Goal: Task Accomplishment & Management: Manage account settings

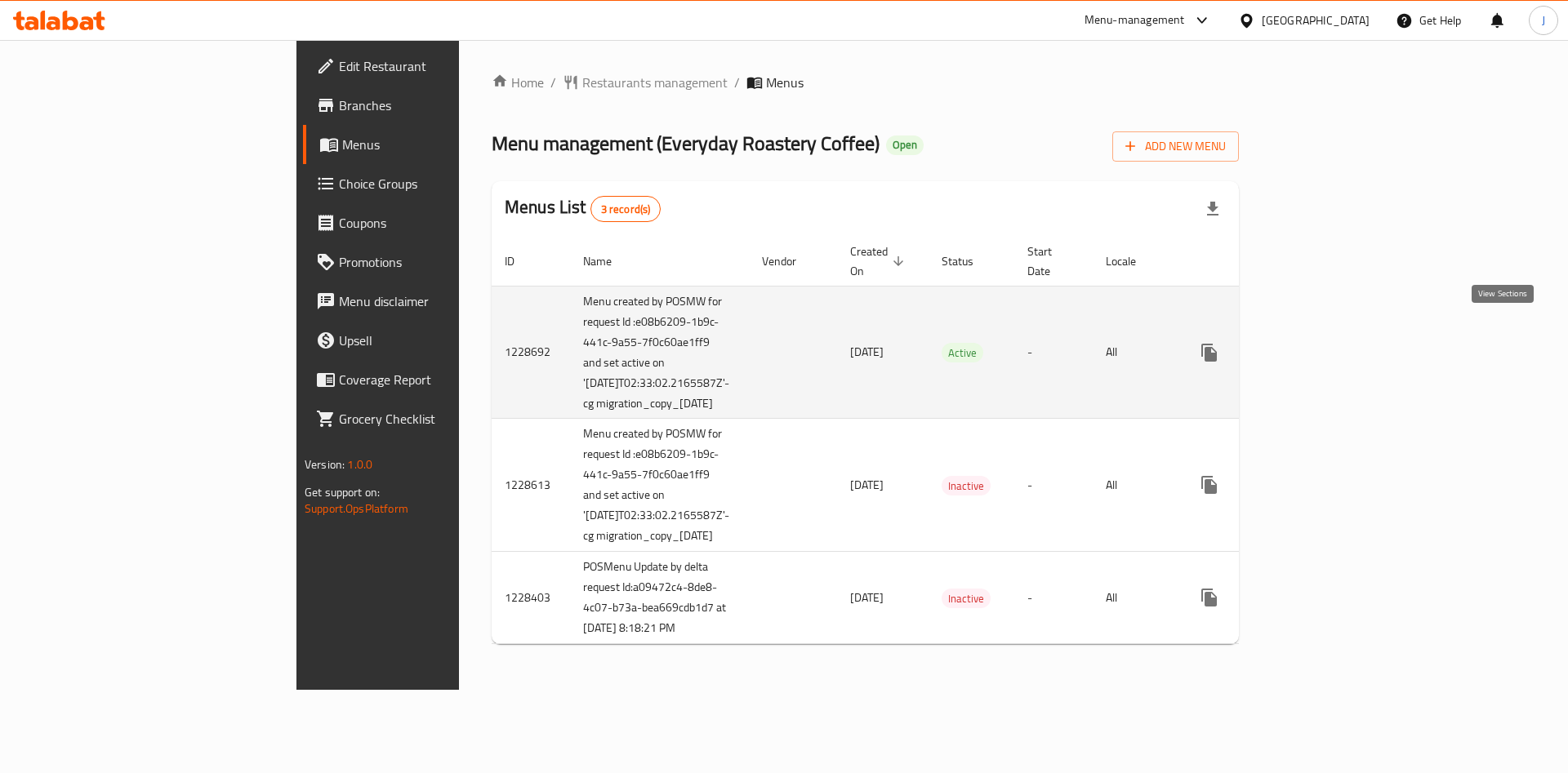
click at [1336, 343] on icon "enhanced table" at bounding box center [1327, 352] width 19 height 19
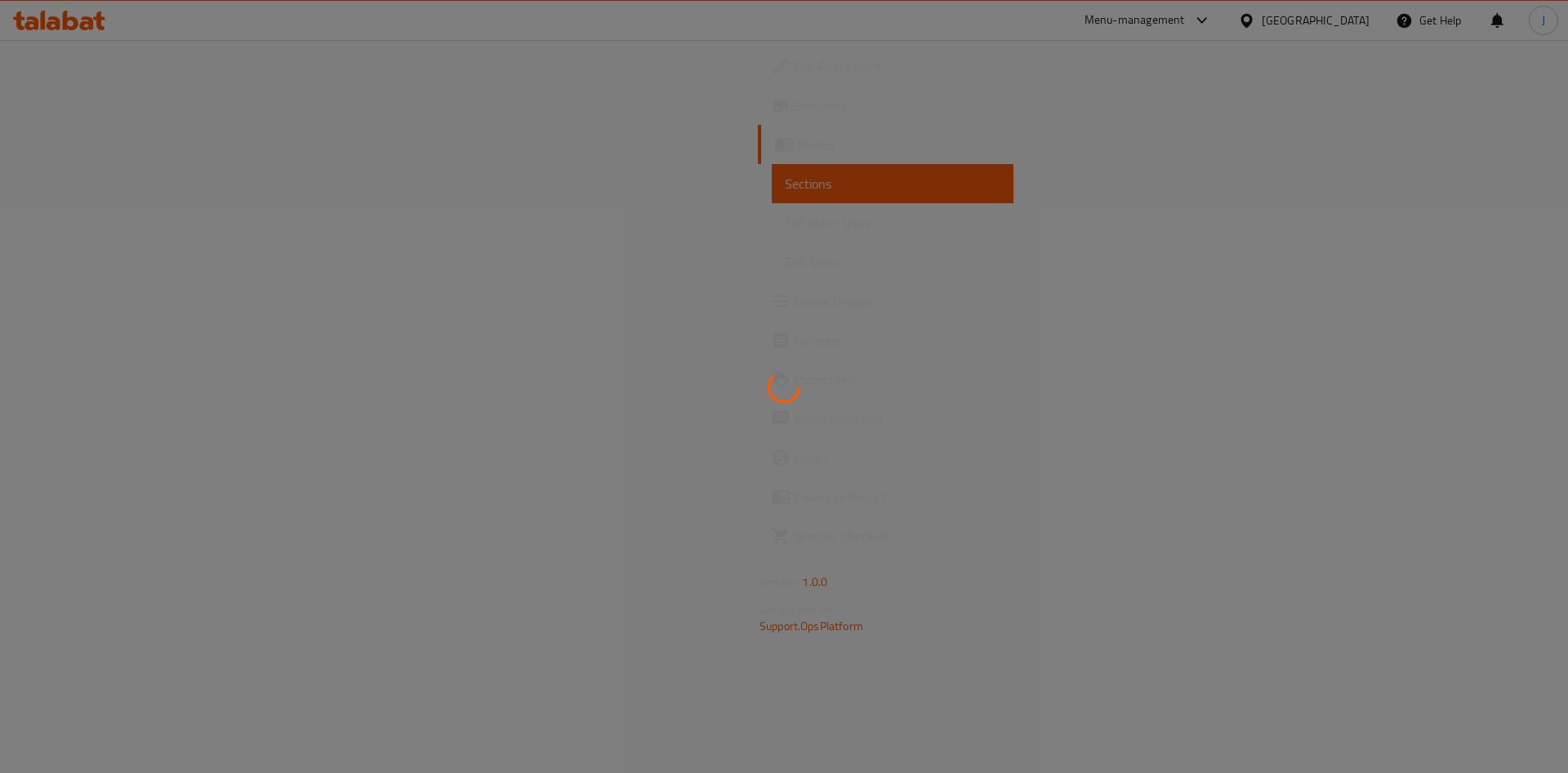
click at [104, 231] on div at bounding box center [784, 386] width 1568 height 773
click at [108, 217] on div at bounding box center [784, 386] width 1568 height 773
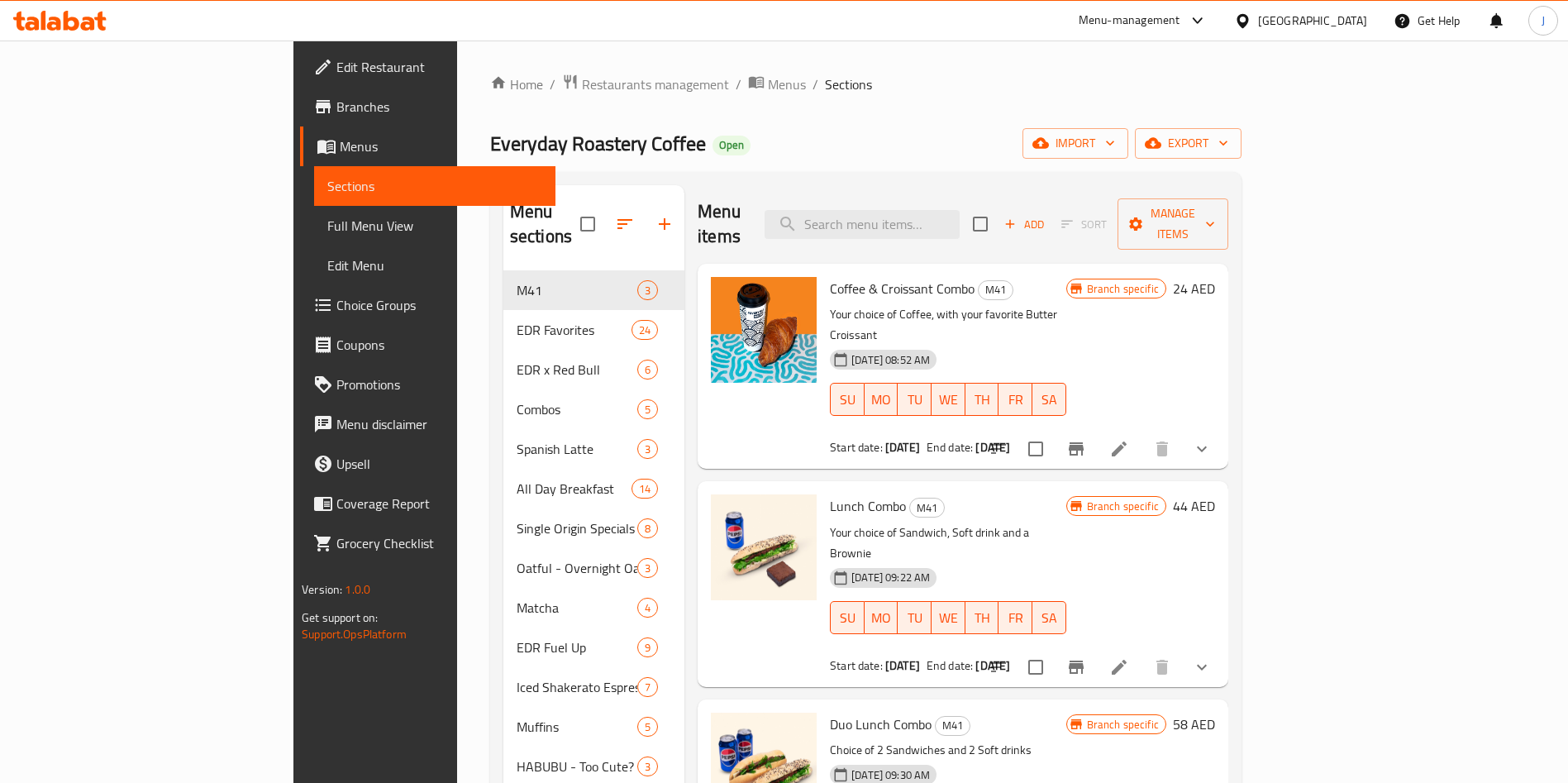
click at [337, 310] on span "Choice Groups" at bounding box center [439, 305] width 206 height 20
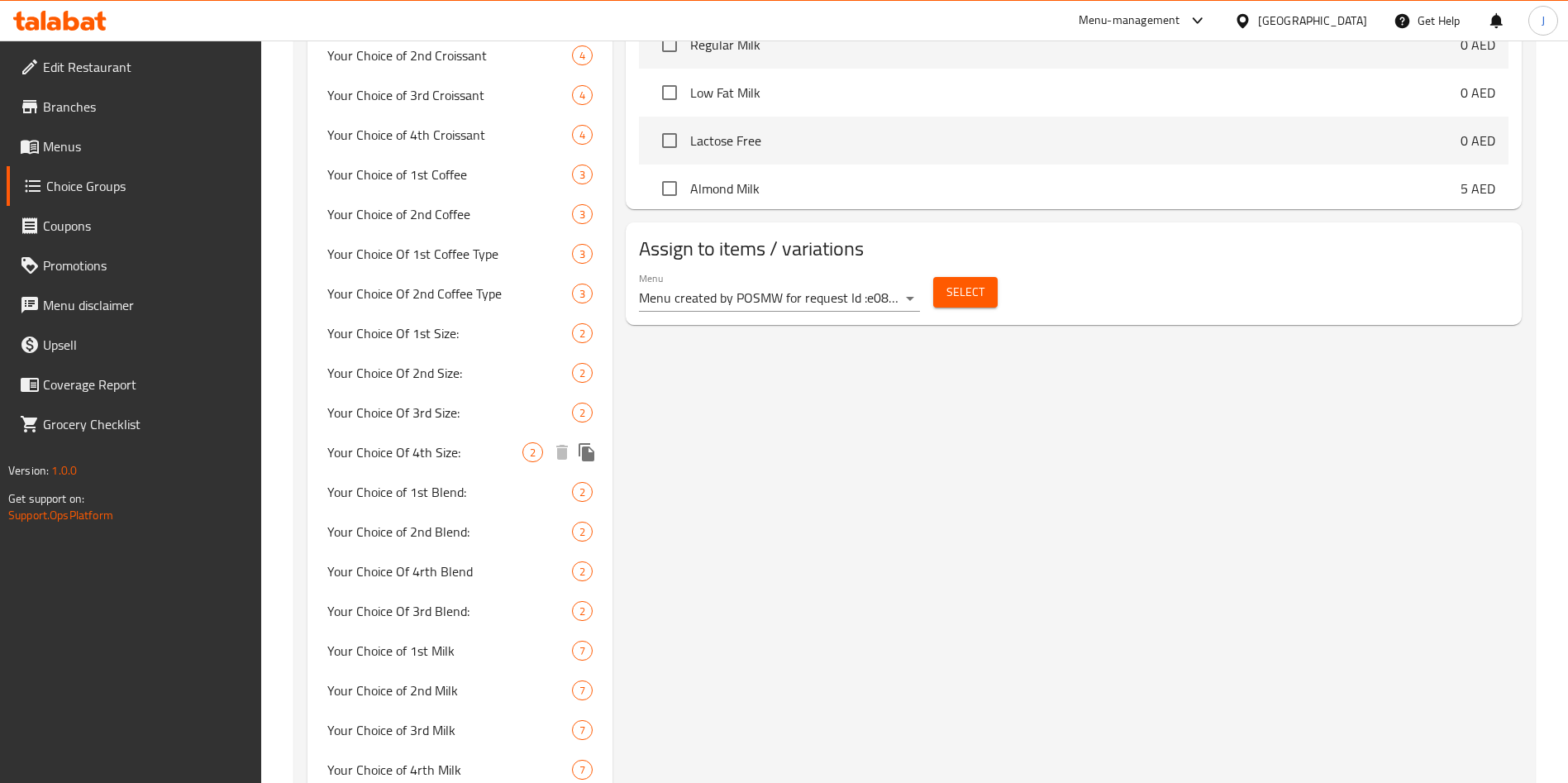
scroll to position [922, 0]
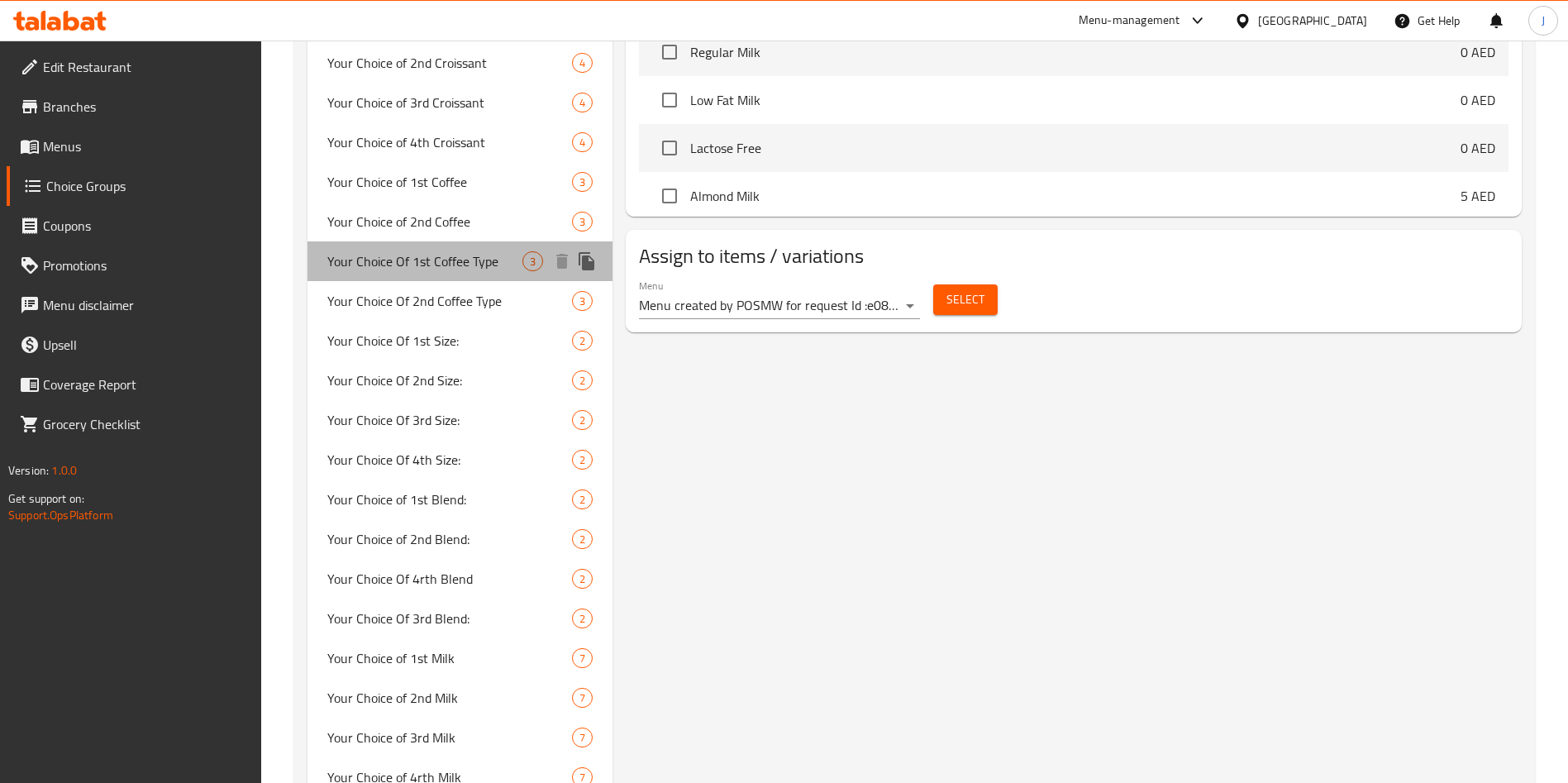
click at [420, 269] on span "Your Choice Of 1st Coffee Type" at bounding box center [425, 261] width 195 height 20
type input "Your Choice Of 1st Coffee Type"
type input "اختيارك لنوع القهوة الأول"
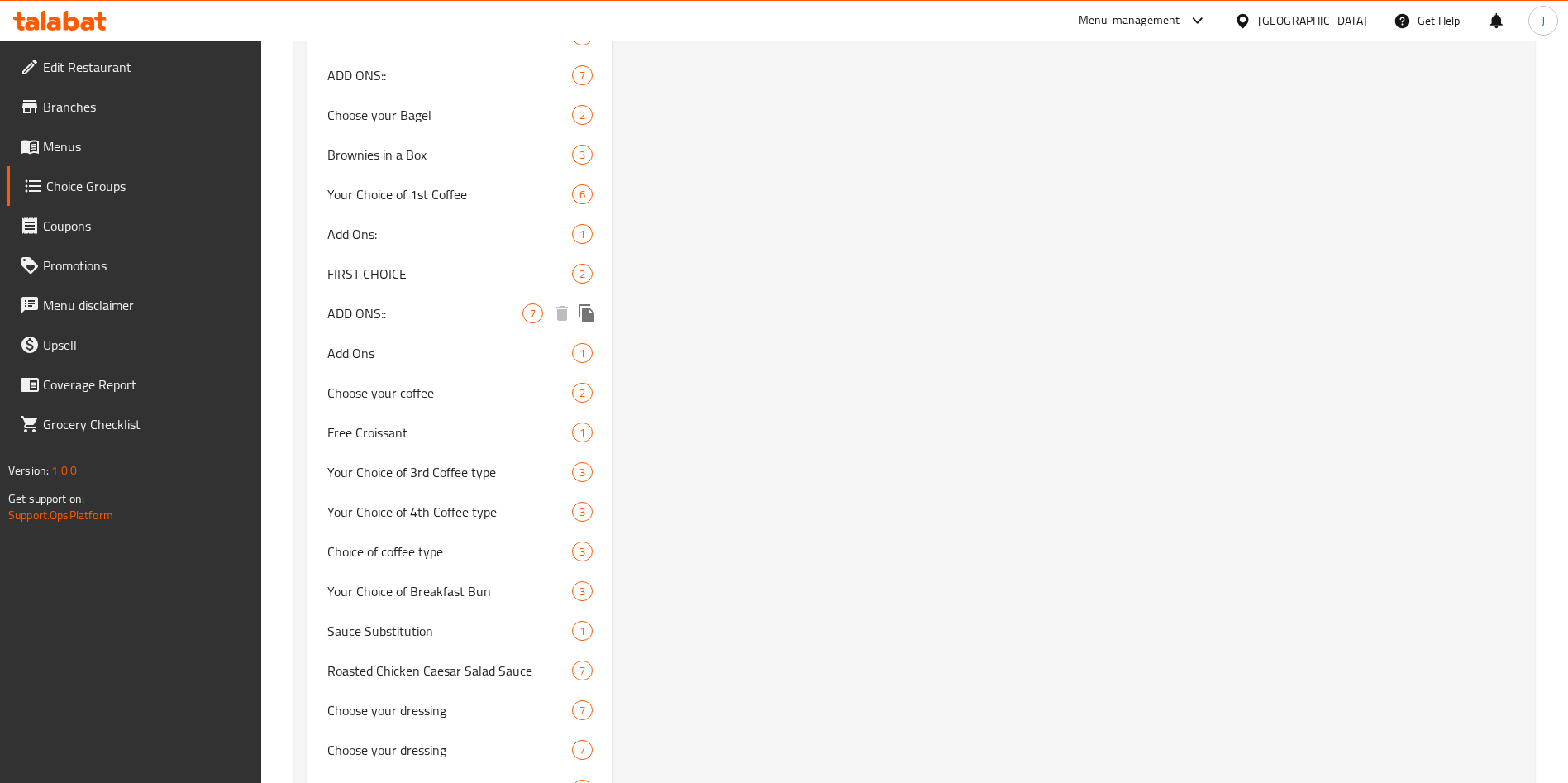
scroll to position [2620, 0]
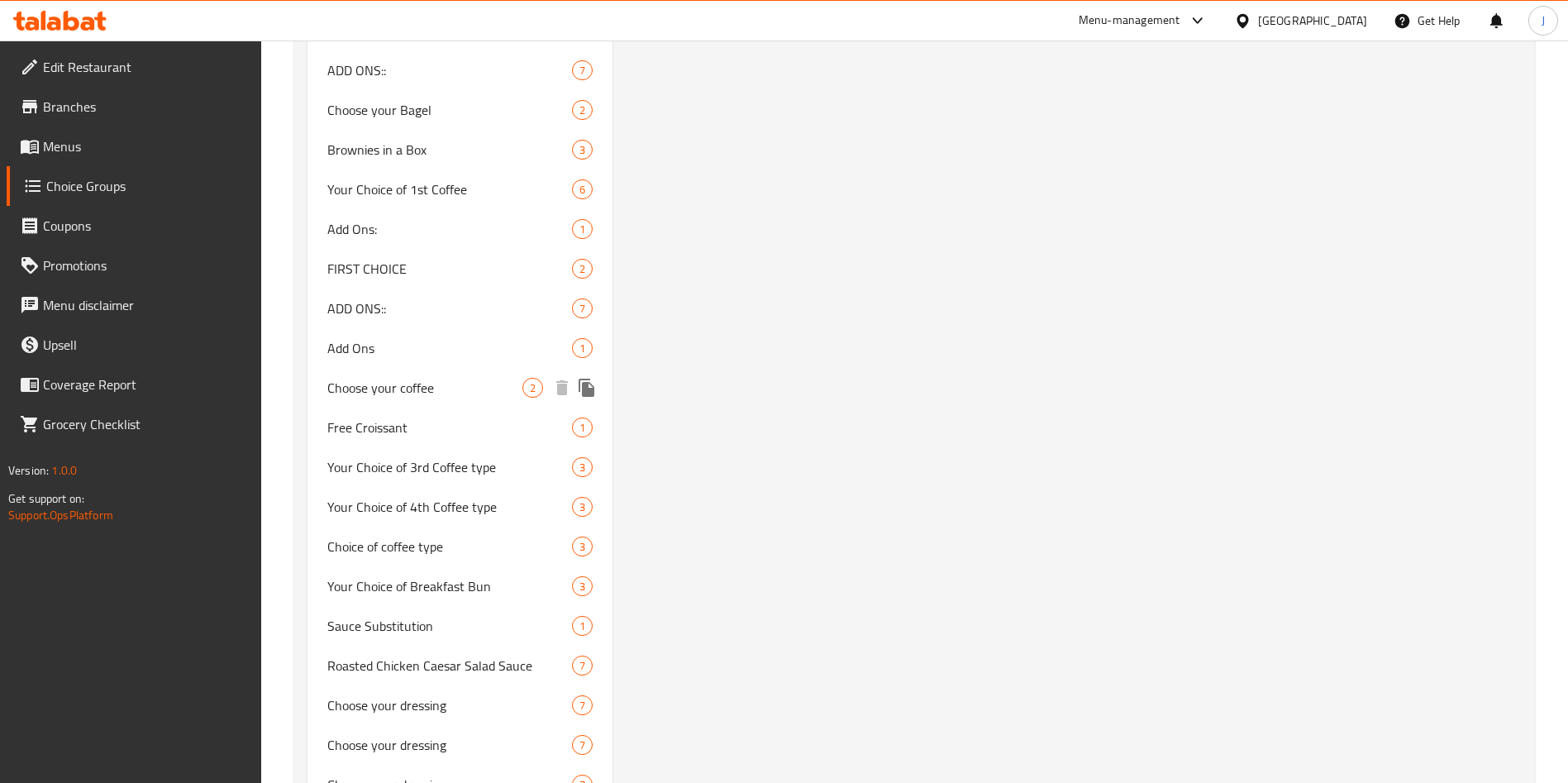
click at [451, 391] on span "Choose your coffee" at bounding box center [425, 387] width 195 height 20
type input "Choose your coffee"
type input "اختر قهوتك"
click at [447, 390] on span "Choose your coffee" at bounding box center [425, 387] width 195 height 20
click at [402, 393] on span "Choose your coffee" at bounding box center [425, 387] width 195 height 20
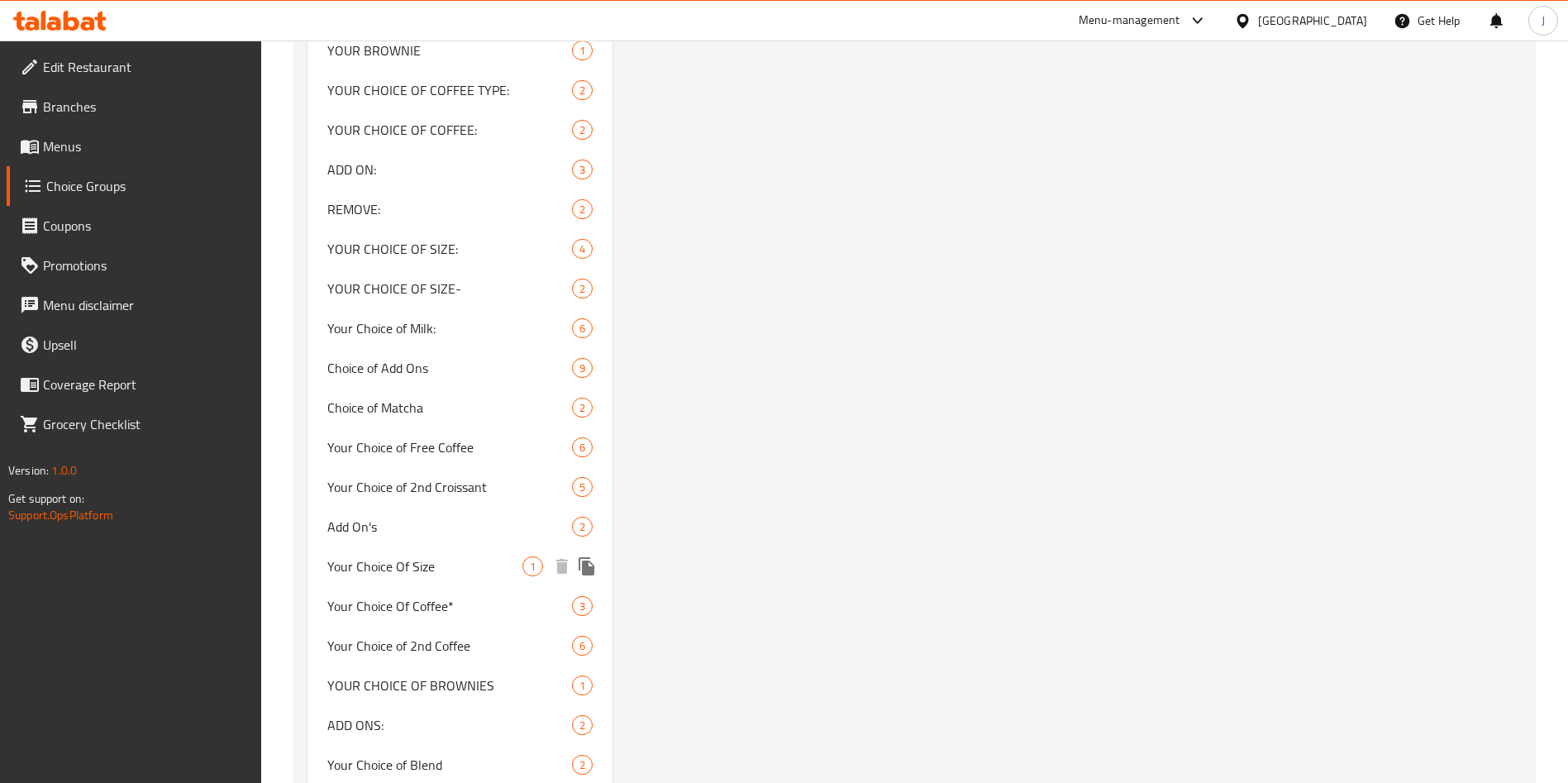
scroll to position [4020, 0]
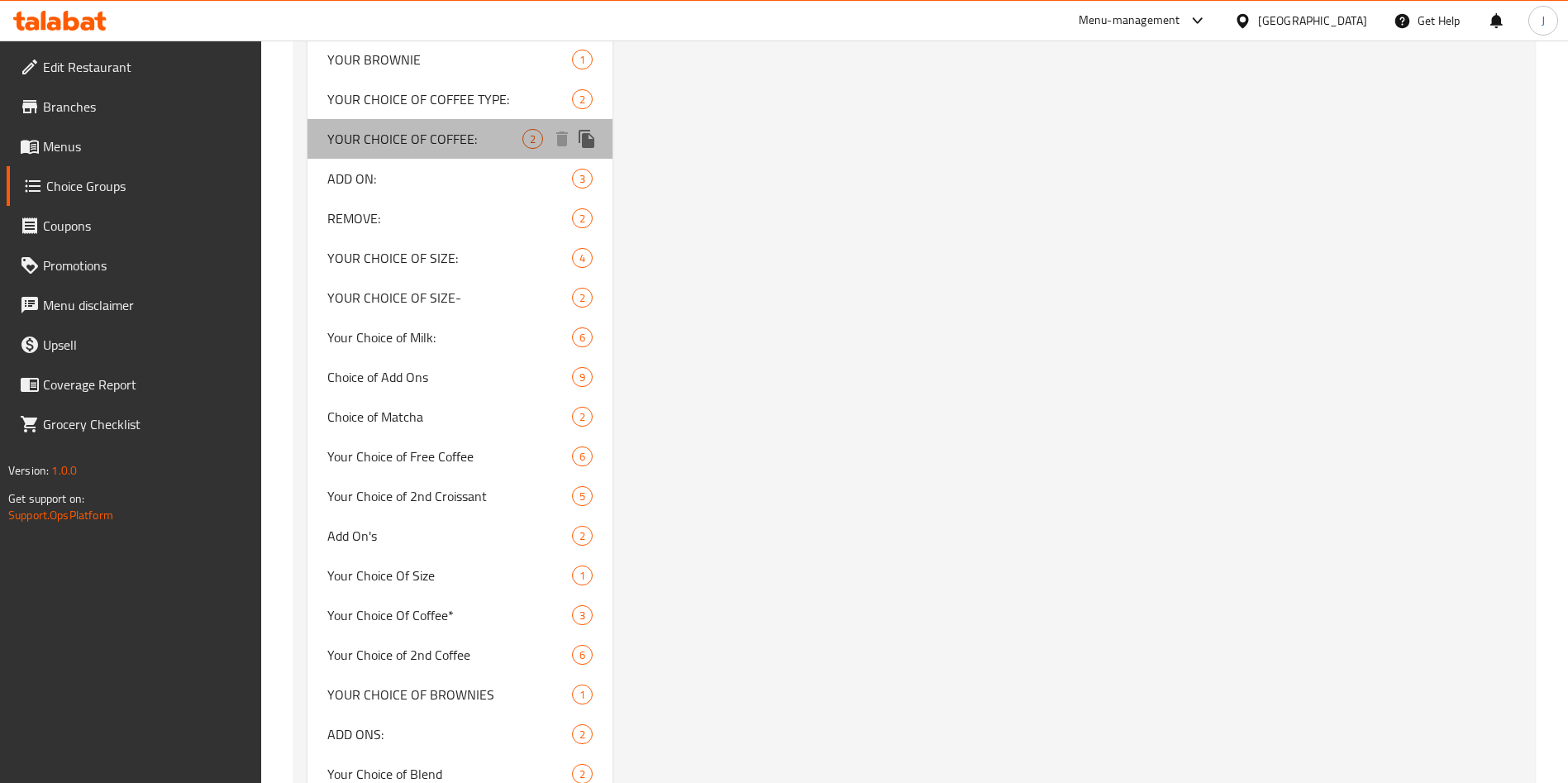
click at [452, 138] on span "YOUR CHOICE OF COFFEE:" at bounding box center [425, 139] width 195 height 20
type input "YOUR CHOICE OF COFFEE:"
type input "اختيارك من القهوة:"
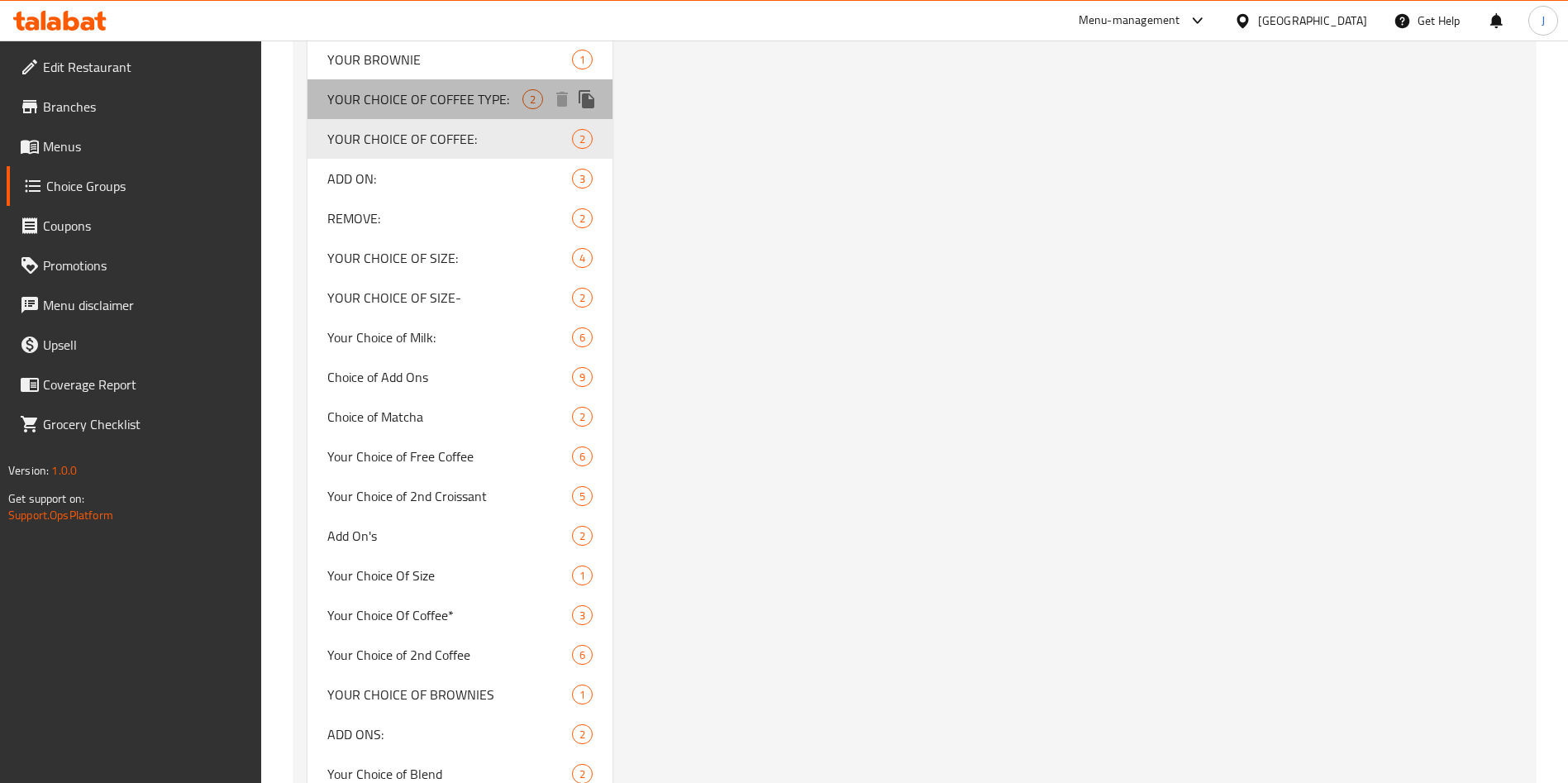
click at [463, 100] on span "YOUR CHOICE OF COFFEE TYPE:" at bounding box center [425, 99] width 195 height 20
type input "YOUR CHOICE OF COFFEE TYPE:"
type input "اختيارك لنوع القهوة:"
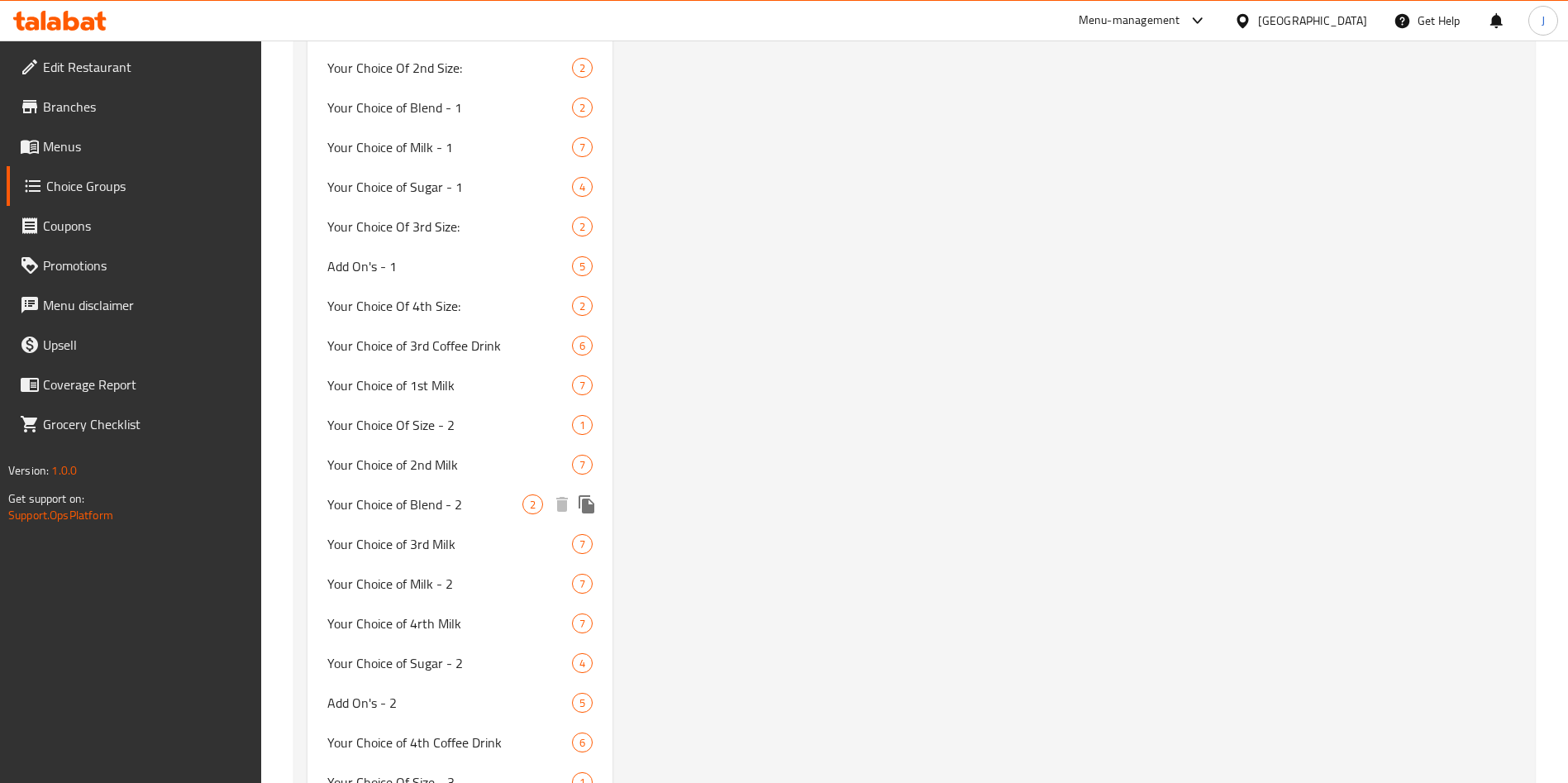
scroll to position [5829, 0]
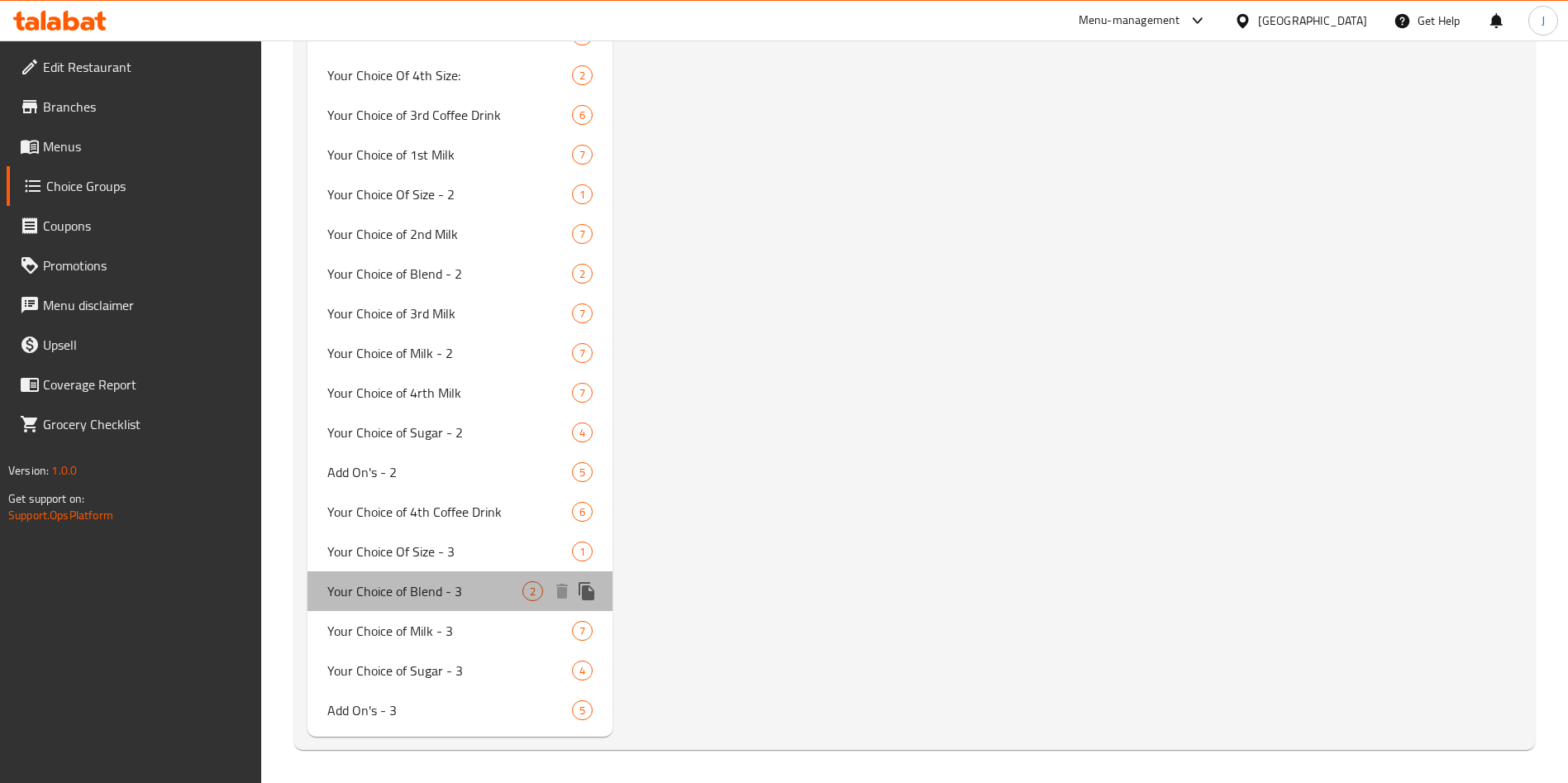
click at [444, 595] on span "Your Choice of Blend - 3" at bounding box center [425, 591] width 195 height 20
type input "Your Choice of Blend - 3"
type input "اختيارك من المزيج - 3"
type input "0"
type input "2"
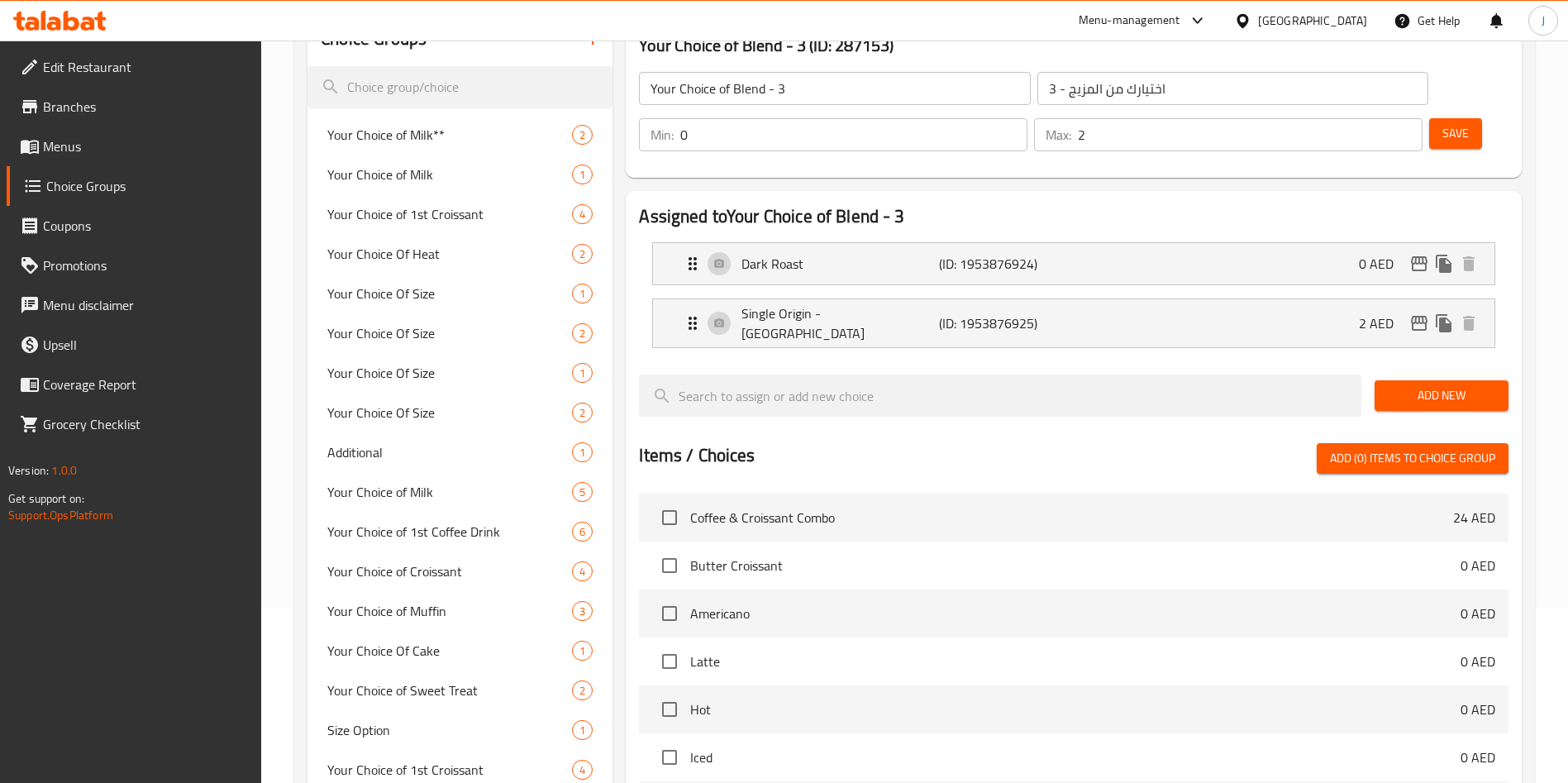
scroll to position [0, 0]
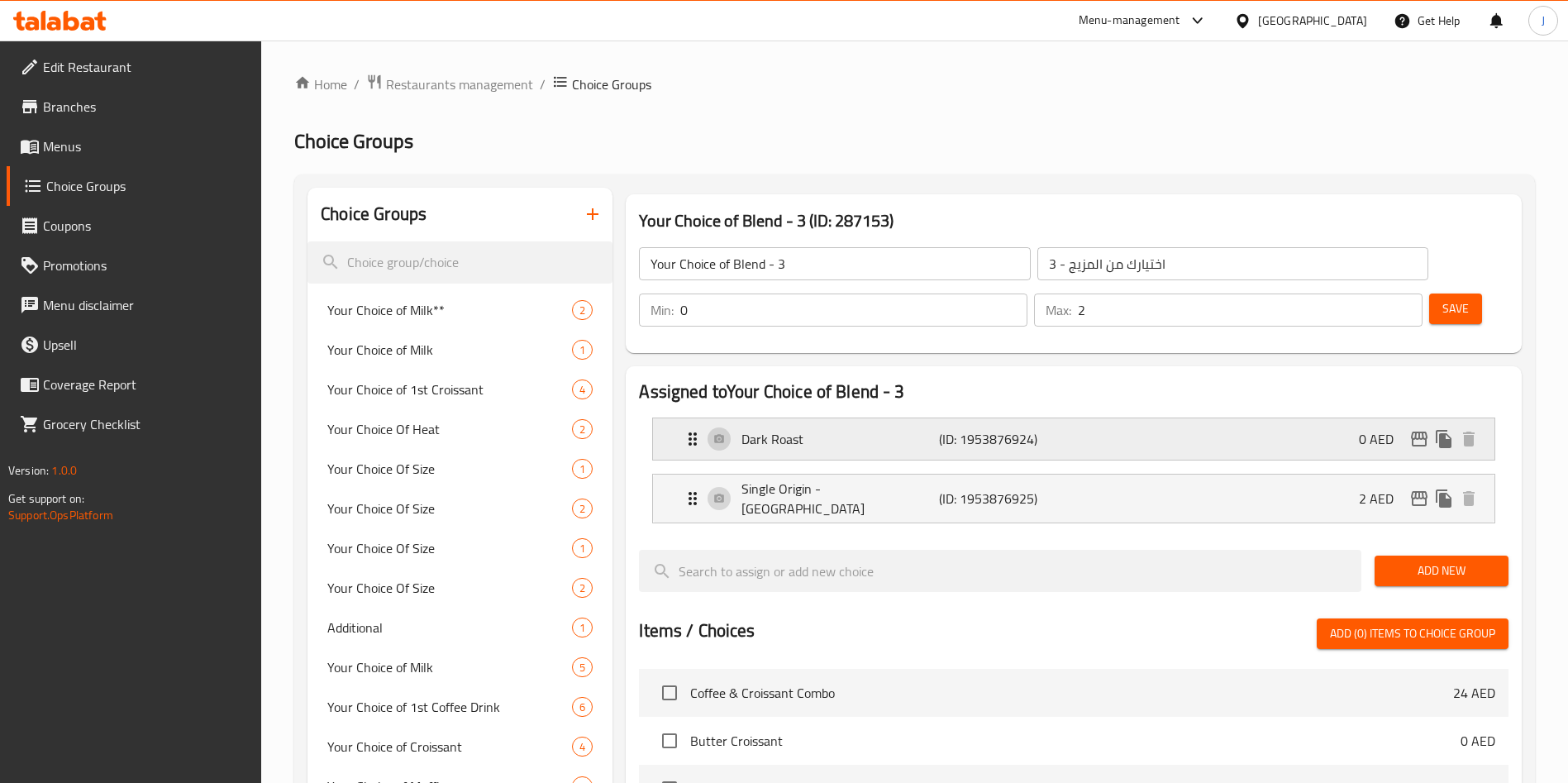
click at [722, 418] on div "Dark Roast (ID: 1953876924) 0 AED" at bounding box center [1078, 438] width 792 height 41
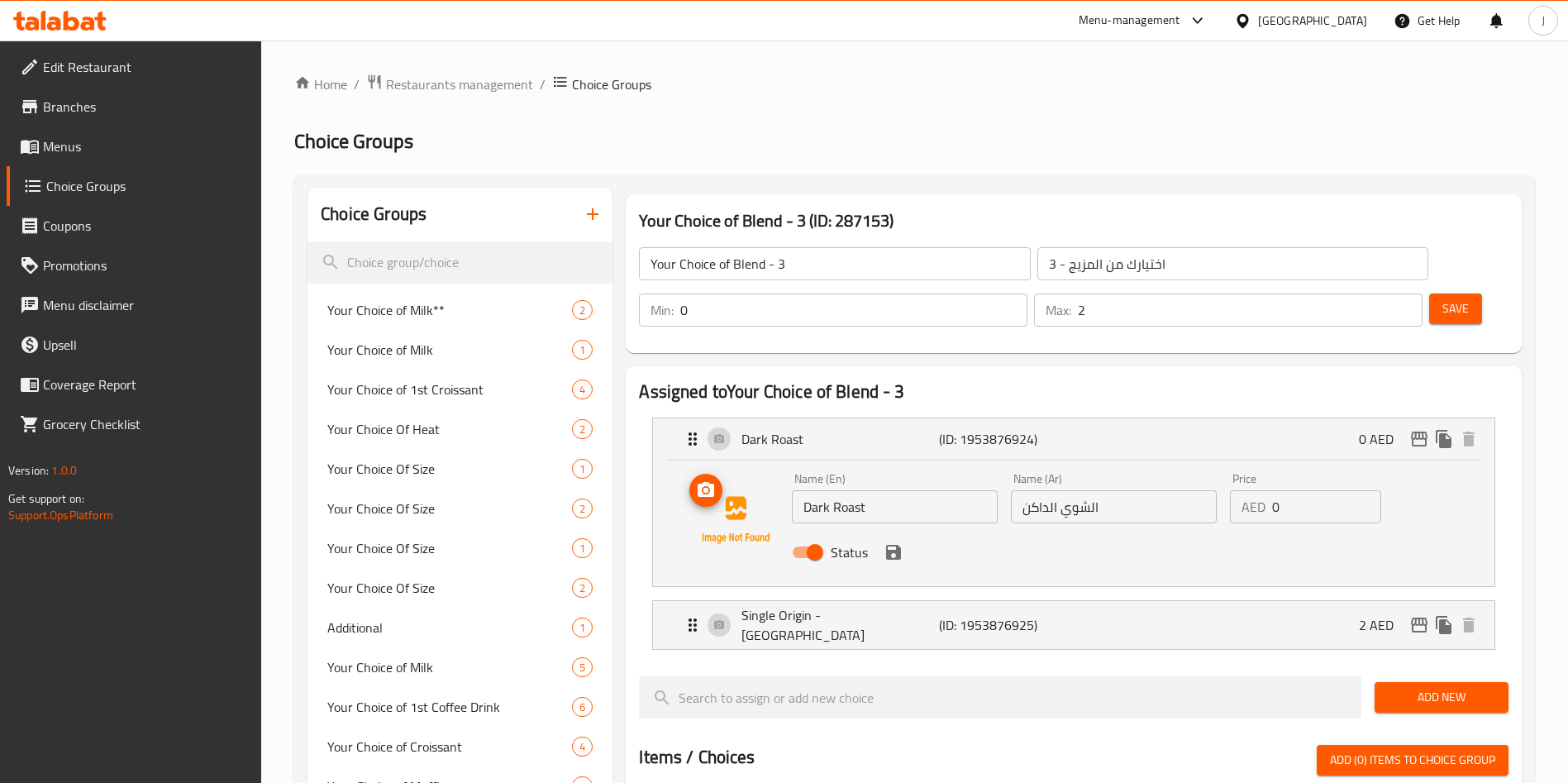
click at [710, 473] on button "upload picture" at bounding box center [705, 489] width 33 height 33
click at [721, 601] on div "Single Origin - [GEOGRAPHIC_DATA] (ID: 1953876925) 2 AED" at bounding box center [1078, 626] width 792 height 48
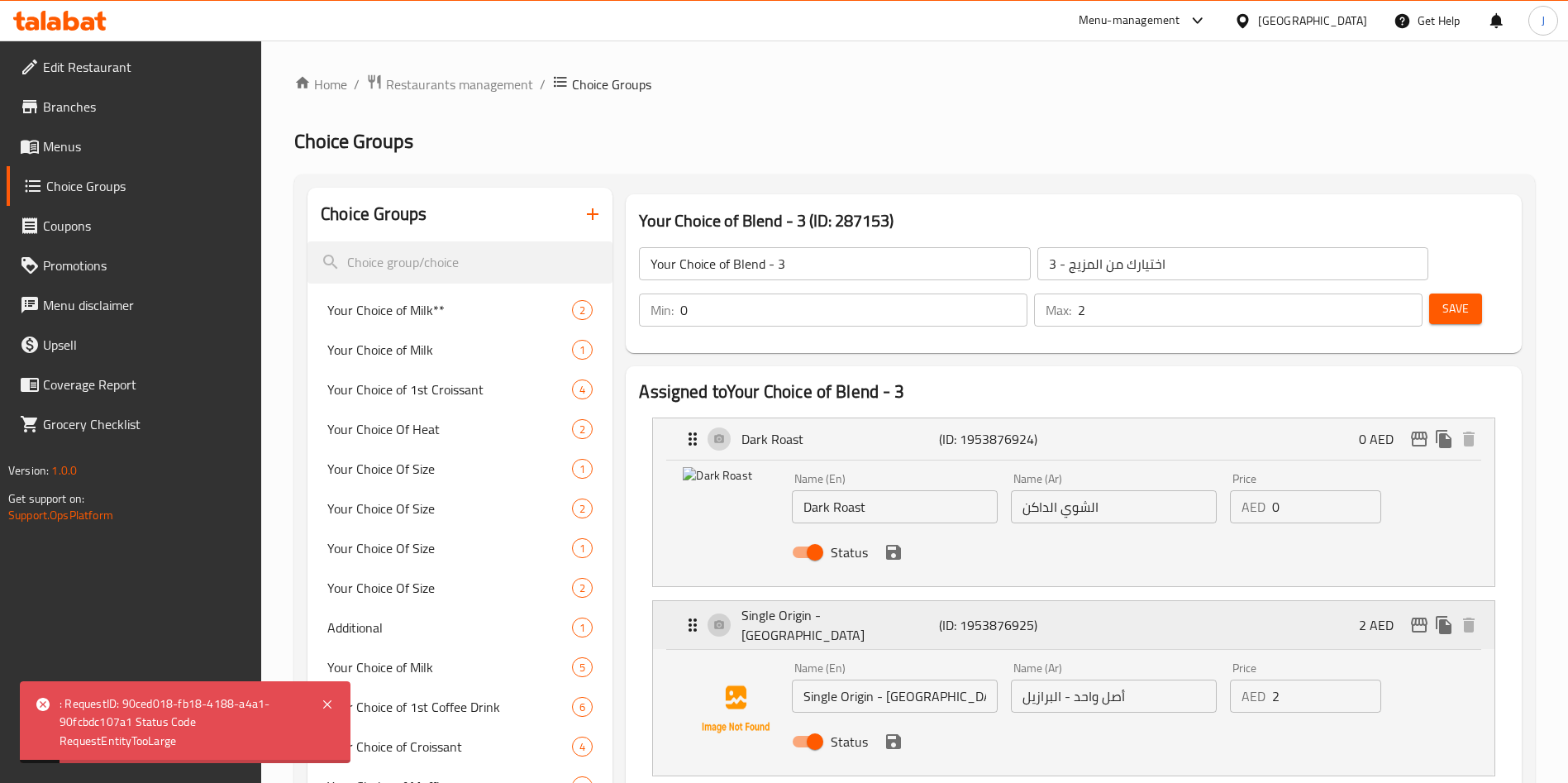
click at [720, 601] on div "Single Origin - [GEOGRAPHIC_DATA] (ID: 1953876925) 2 AED" at bounding box center [1078, 626] width 792 height 48
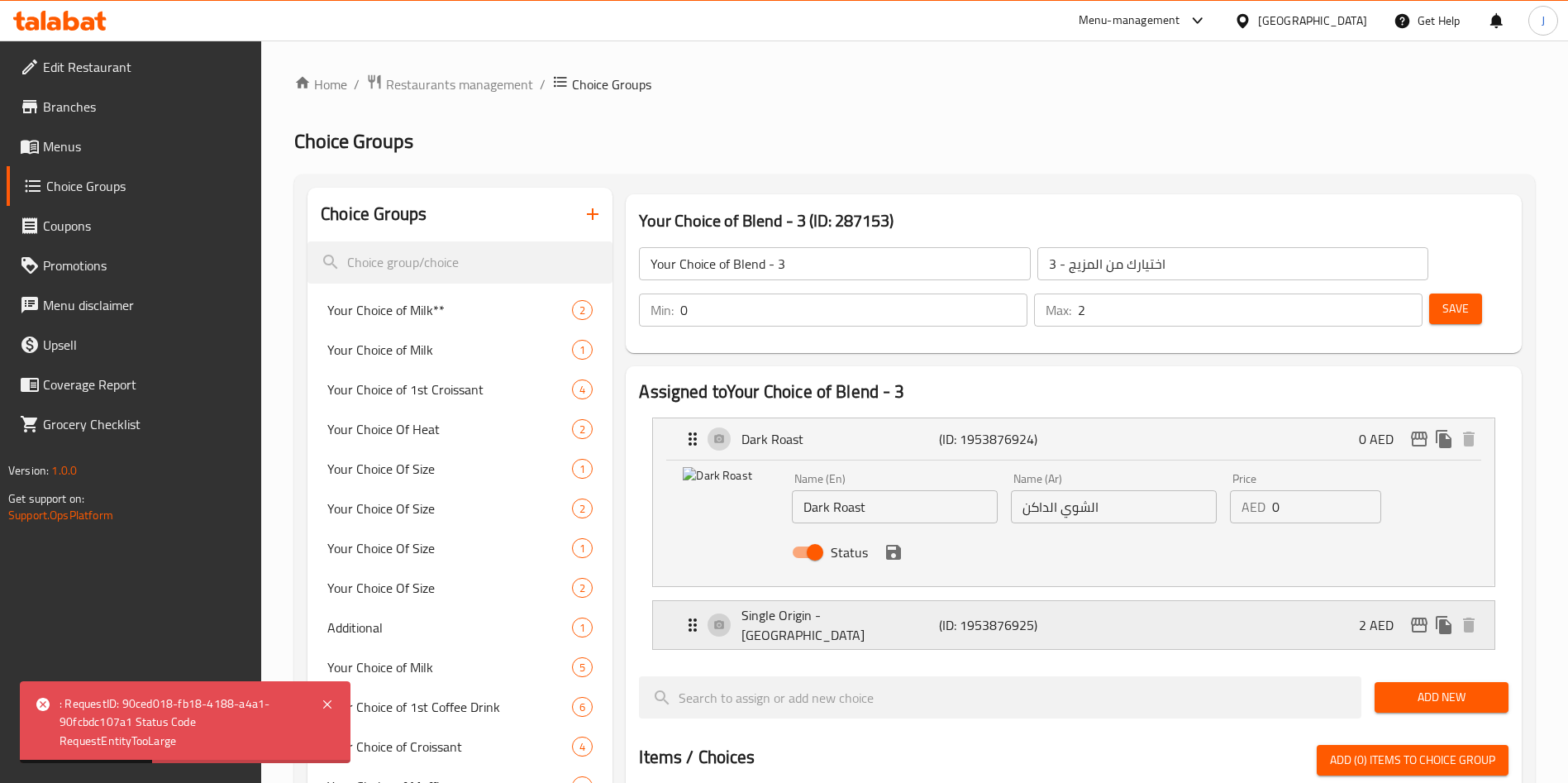
click at [722, 601] on div "Single Origin - [GEOGRAPHIC_DATA] (ID: 1953876925) 2 AED" at bounding box center [1078, 626] width 792 height 48
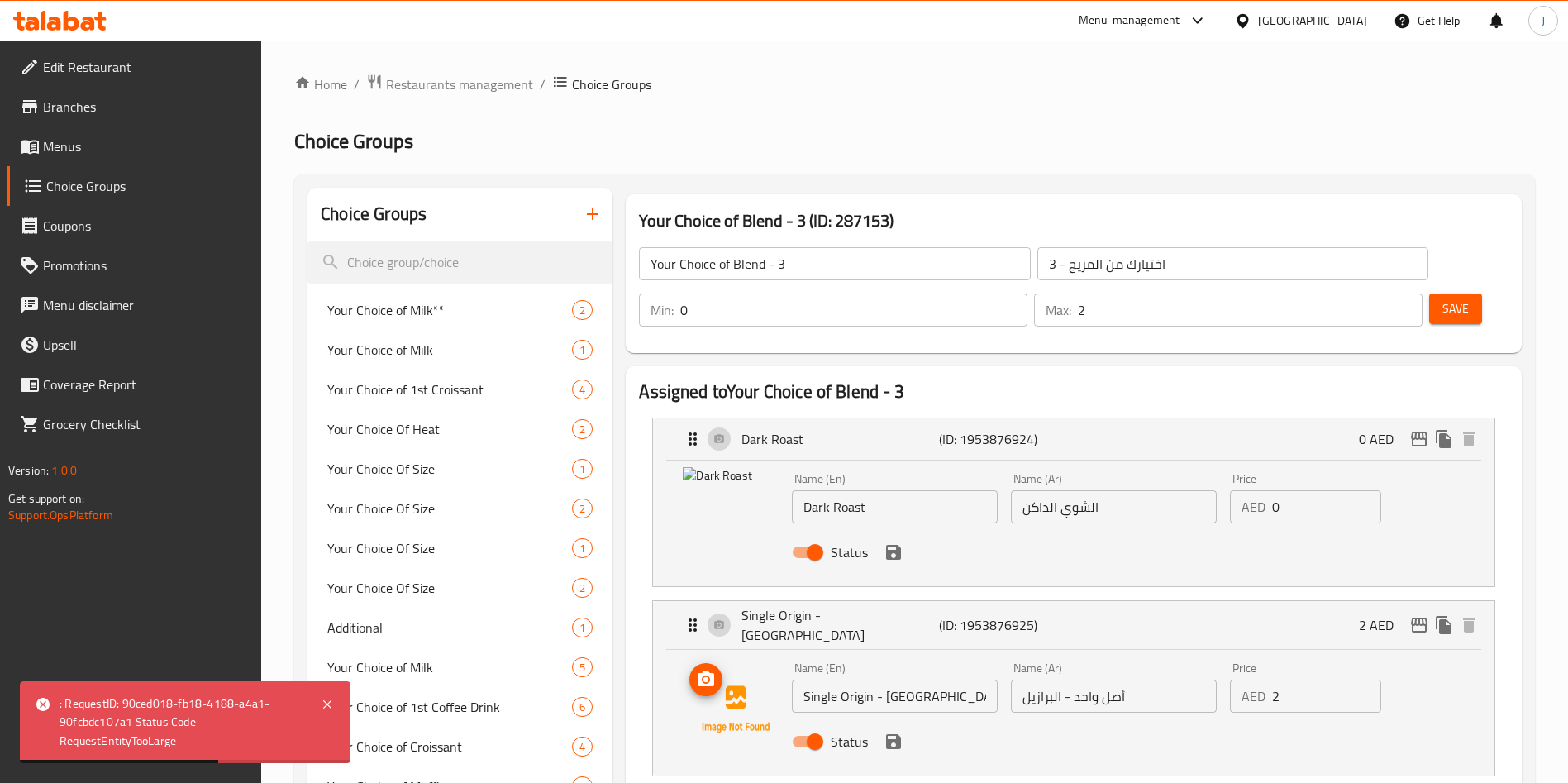
click at [712, 671] on icon "upload picture" at bounding box center [706, 678] width 16 height 15
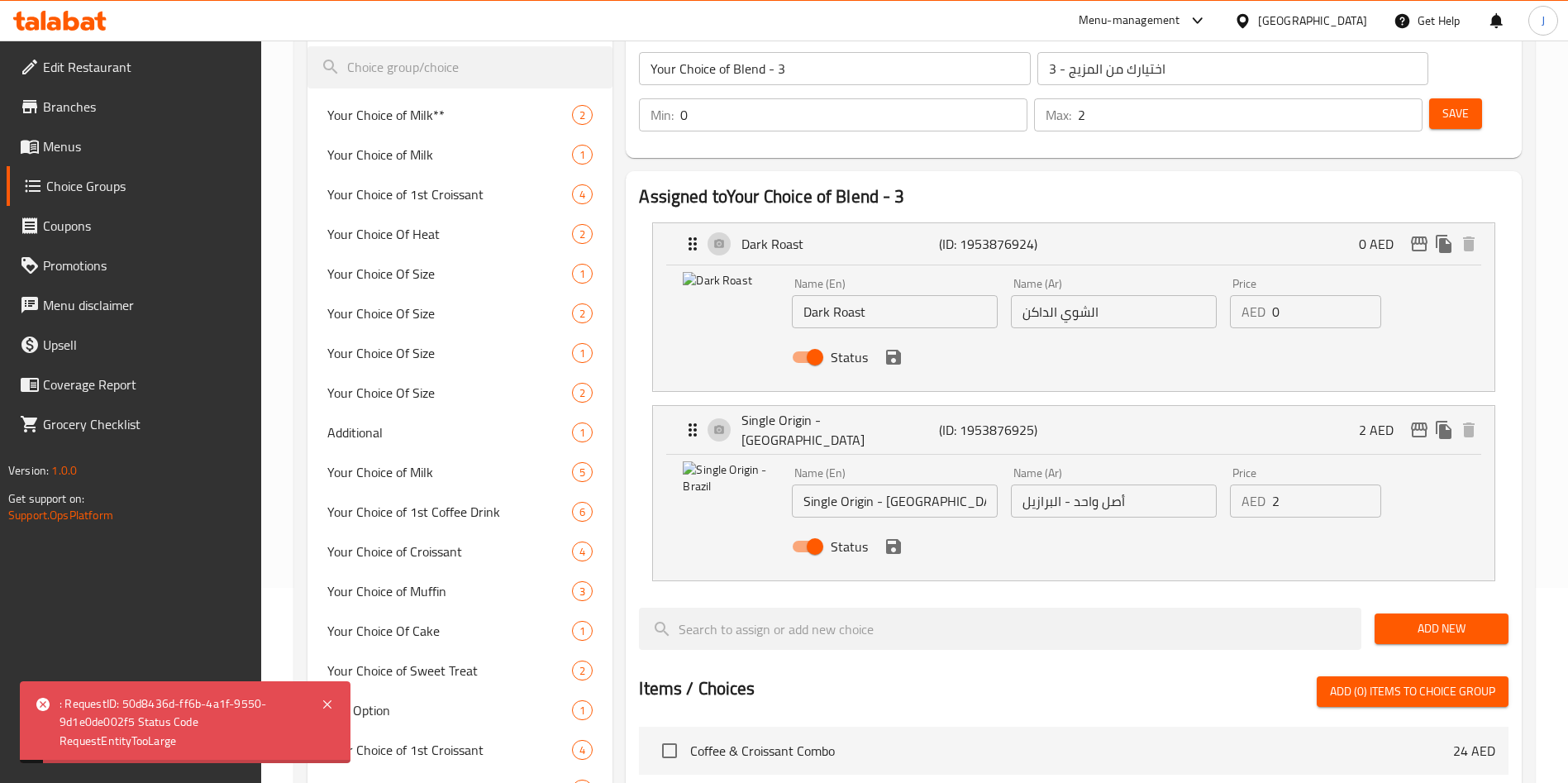
scroll to position [198, 0]
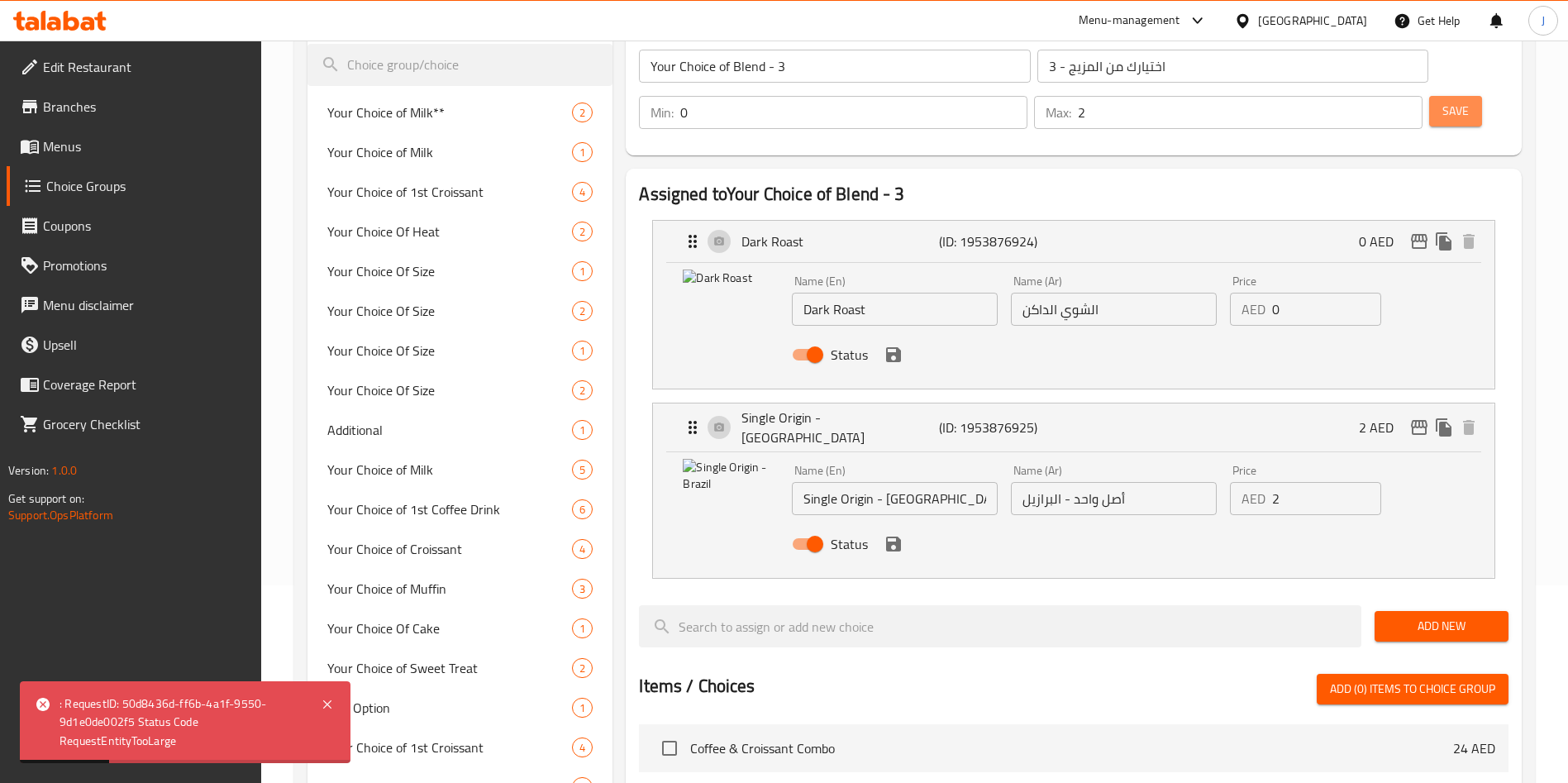
click at [1429, 96] on button "Save" at bounding box center [1455, 111] width 53 height 30
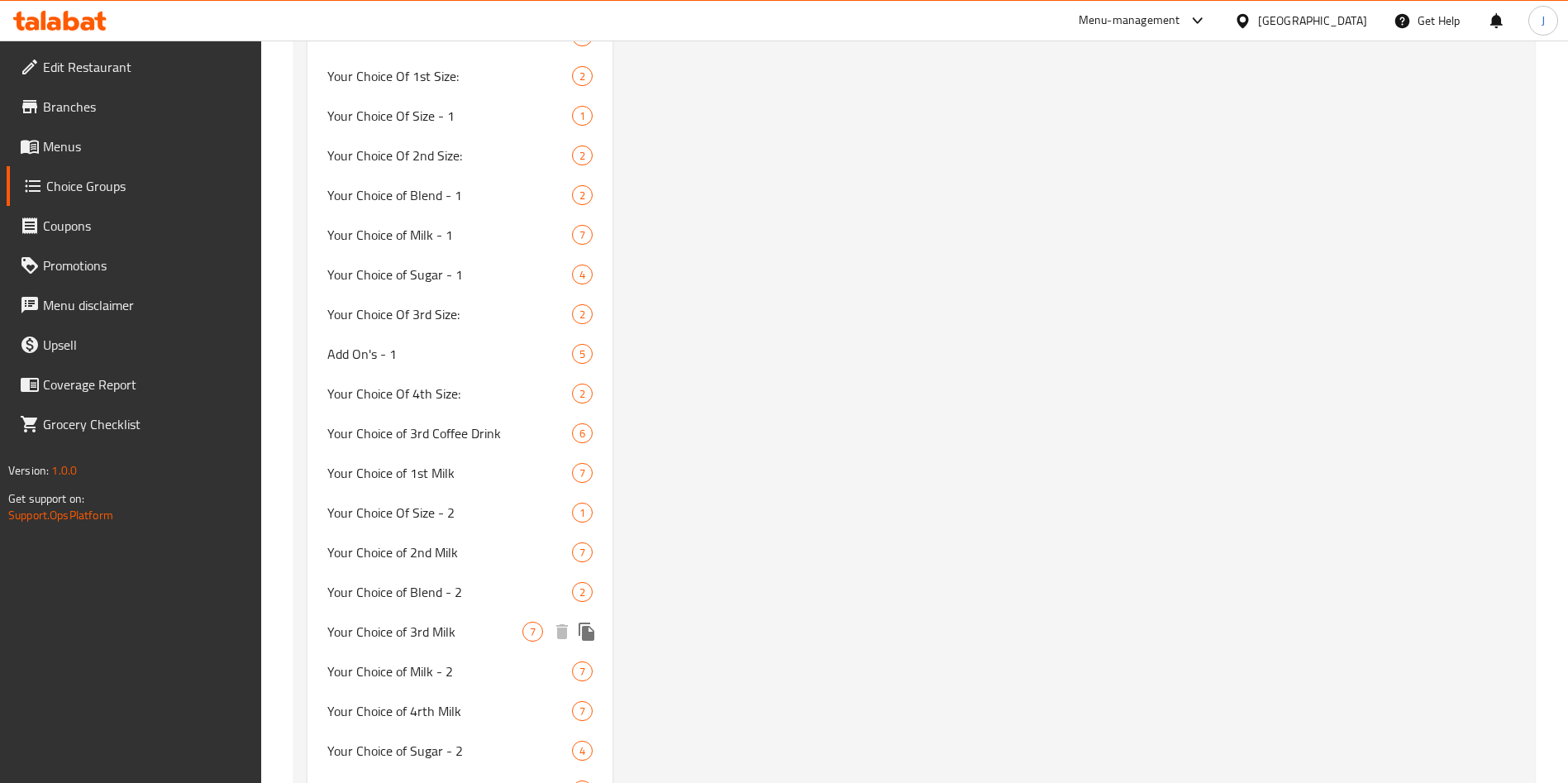
scroll to position [5510, 0]
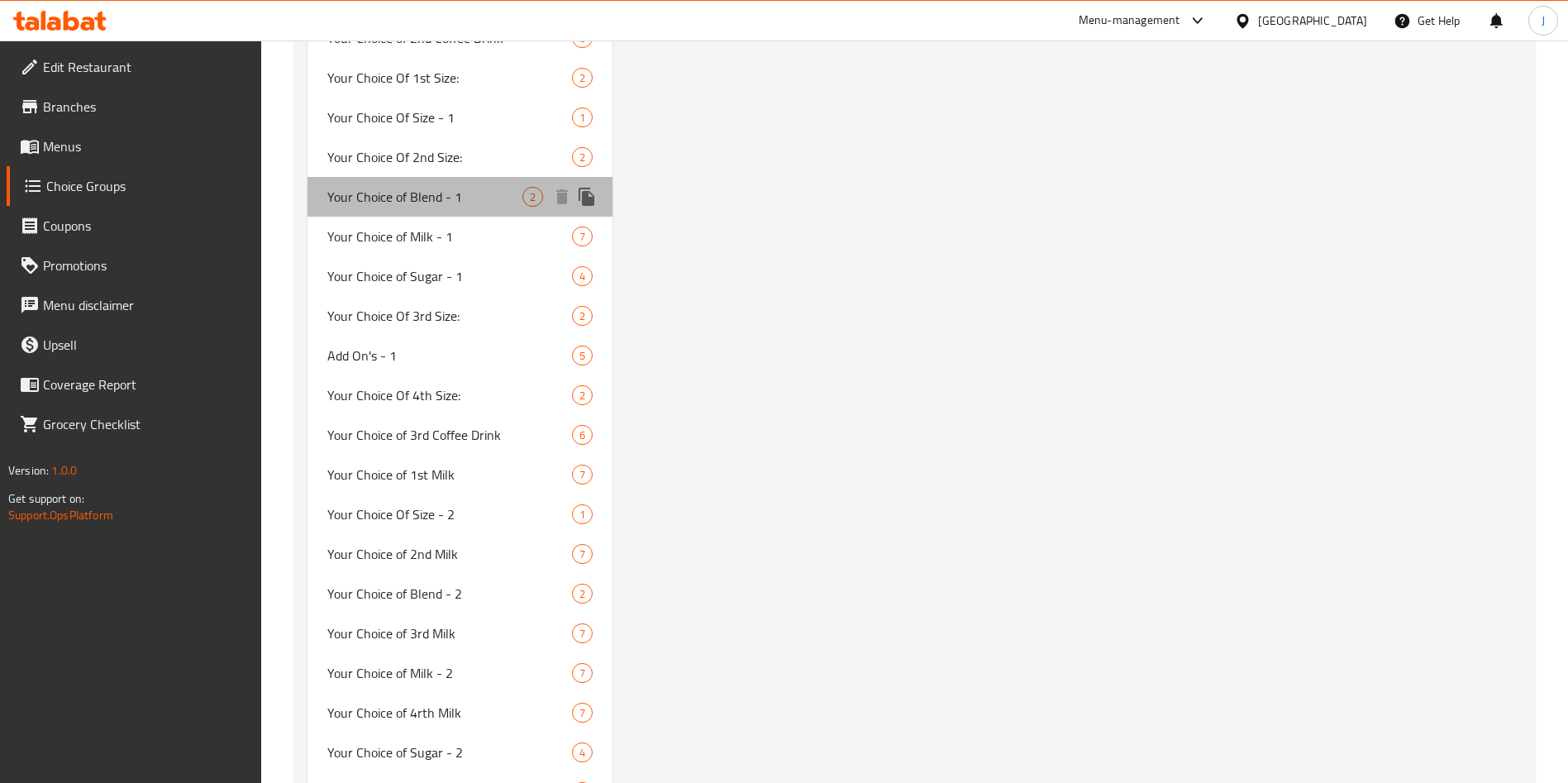
click at [403, 177] on div "Your Choice of Blend - 1 2" at bounding box center [460, 197] width 305 height 39
type input "Your Choice of Blend - 1"
type input "اختيارك من المزيج - 1"
click at [482, 202] on span "Your Choice of Blend - 1" at bounding box center [425, 197] width 195 height 20
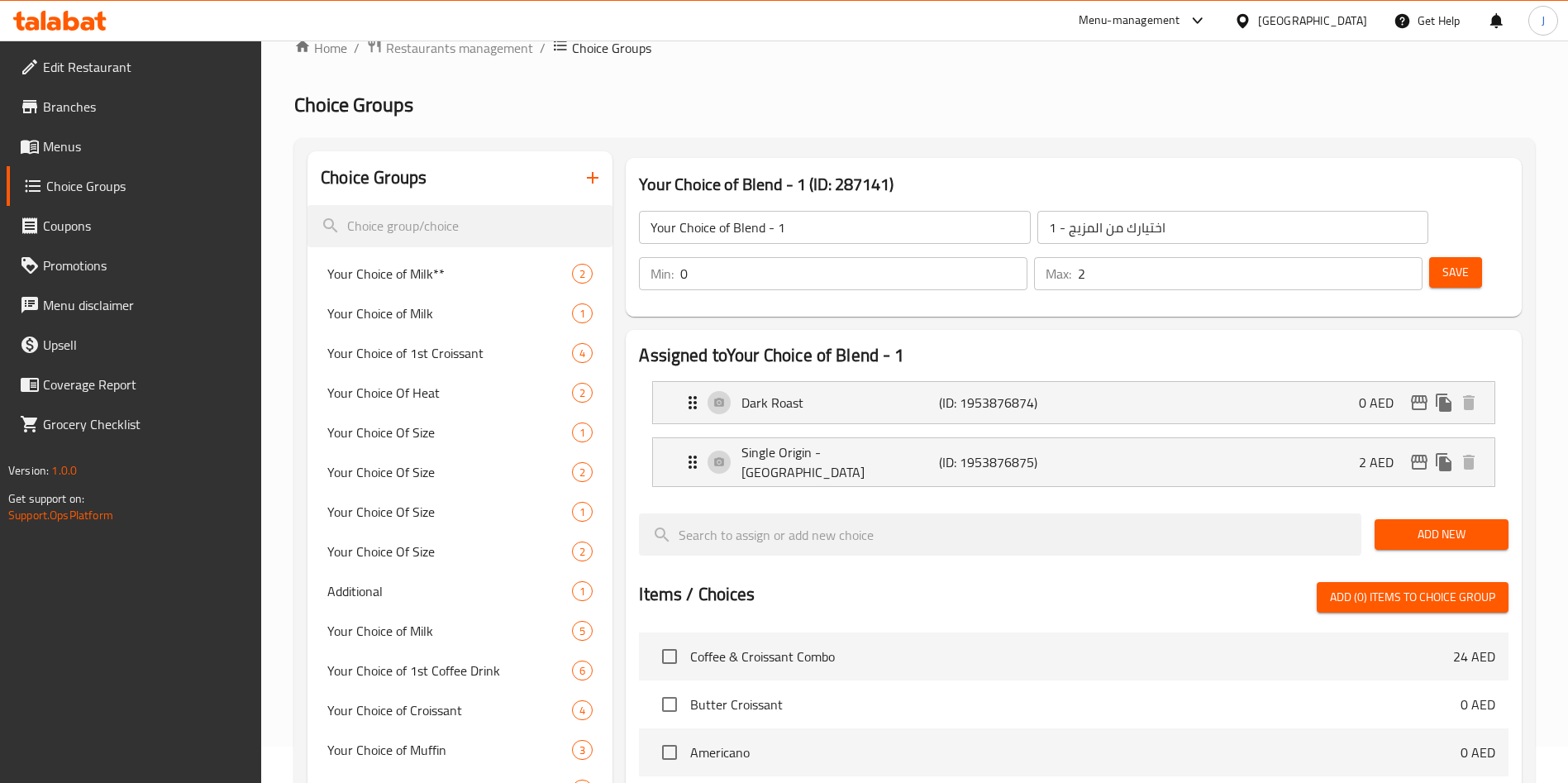
scroll to position [0, 0]
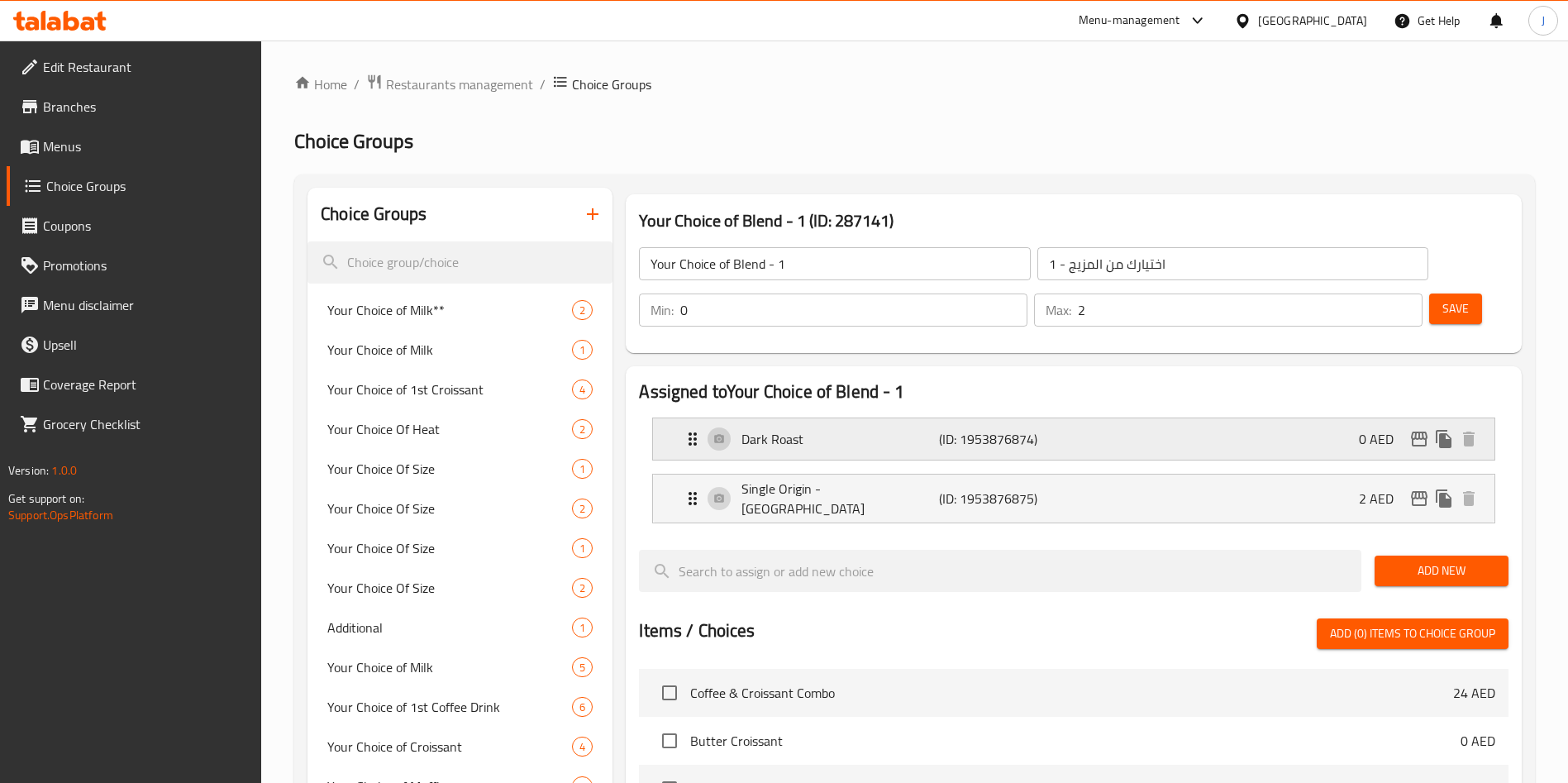
click at [727, 418] on div "Dark Roast (ID: 1953876874) 0 AED" at bounding box center [1078, 438] width 792 height 41
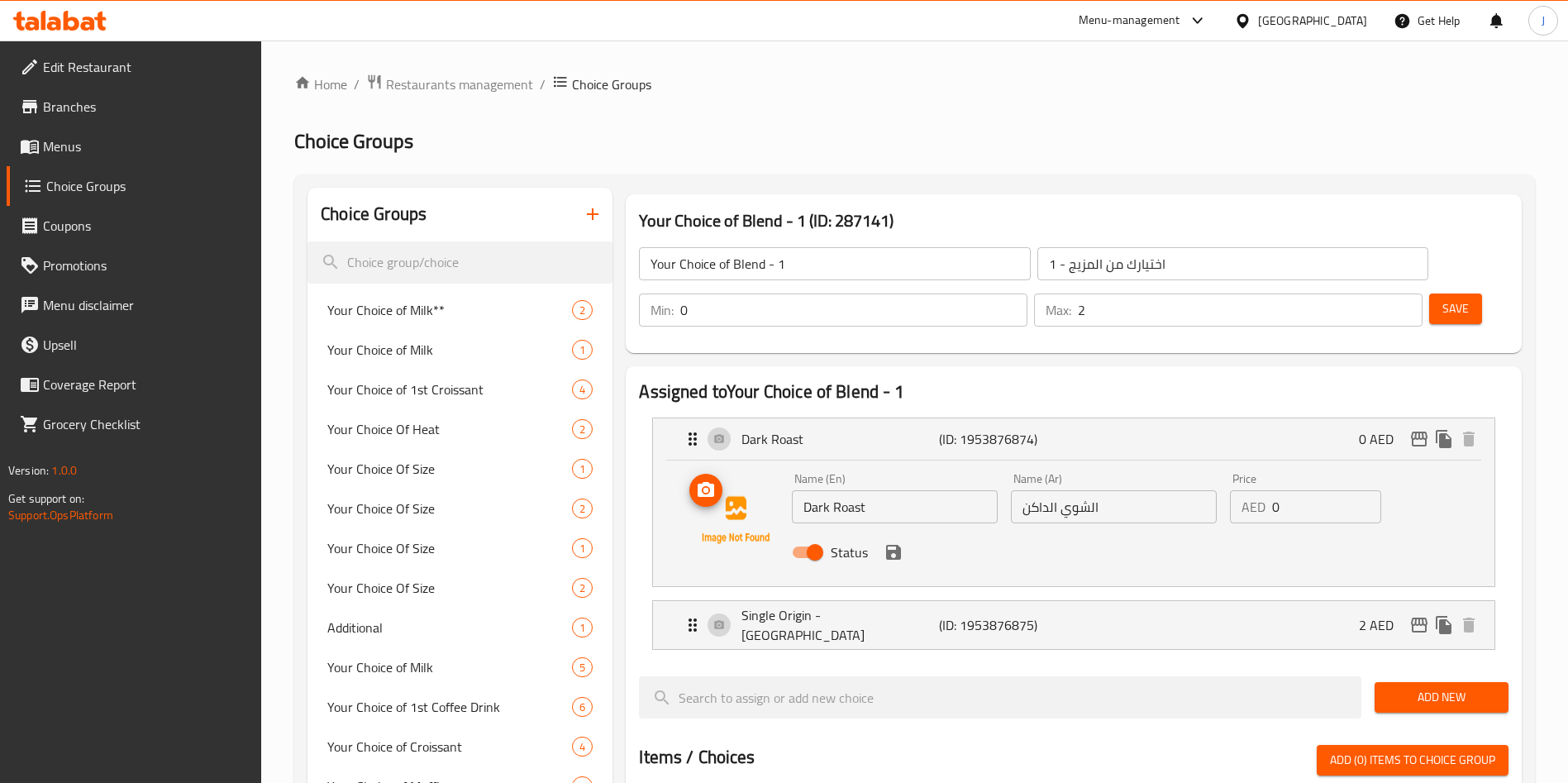
click at [745, 472] on img at bounding box center [736, 520] width 106 height 106
click at [711, 481] on icon "upload picture" at bounding box center [706, 490] width 20 height 20
click at [720, 601] on div "Single Origin - [GEOGRAPHIC_DATA] (ID: 1953876875) 2 AED" at bounding box center [1078, 626] width 792 height 48
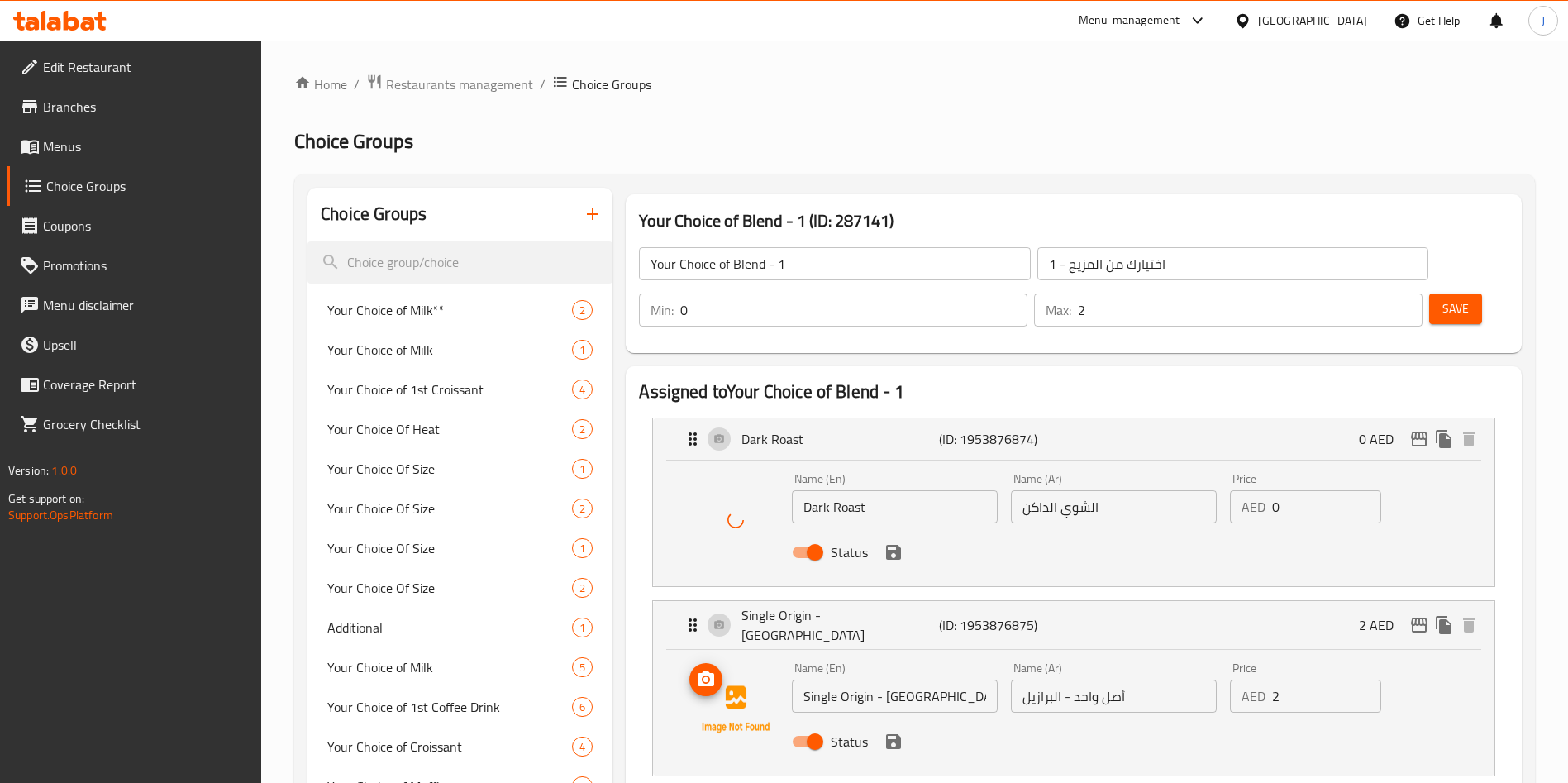
click at [704, 671] on icon "upload picture" at bounding box center [706, 678] width 16 height 15
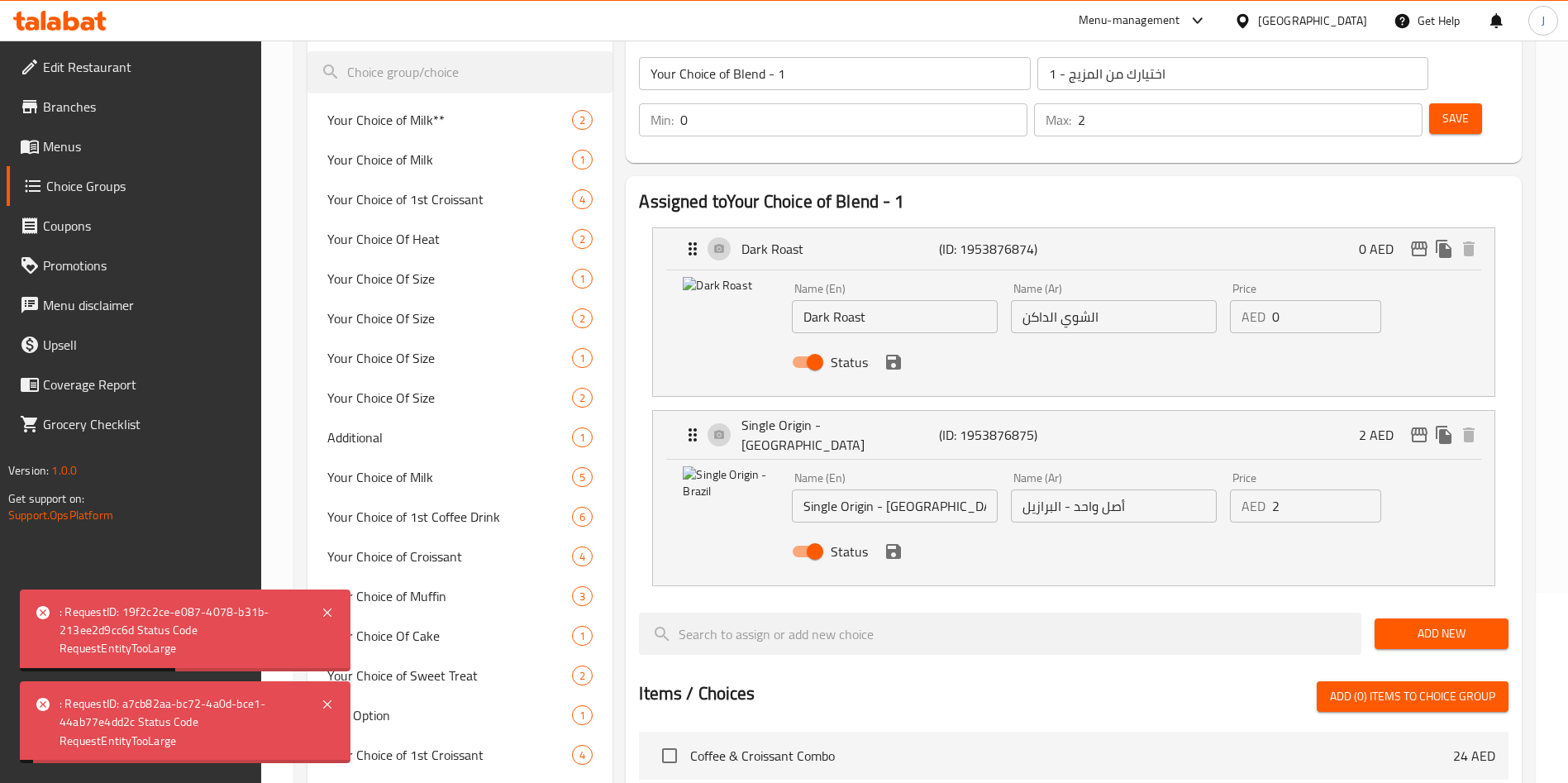
scroll to position [198, 0]
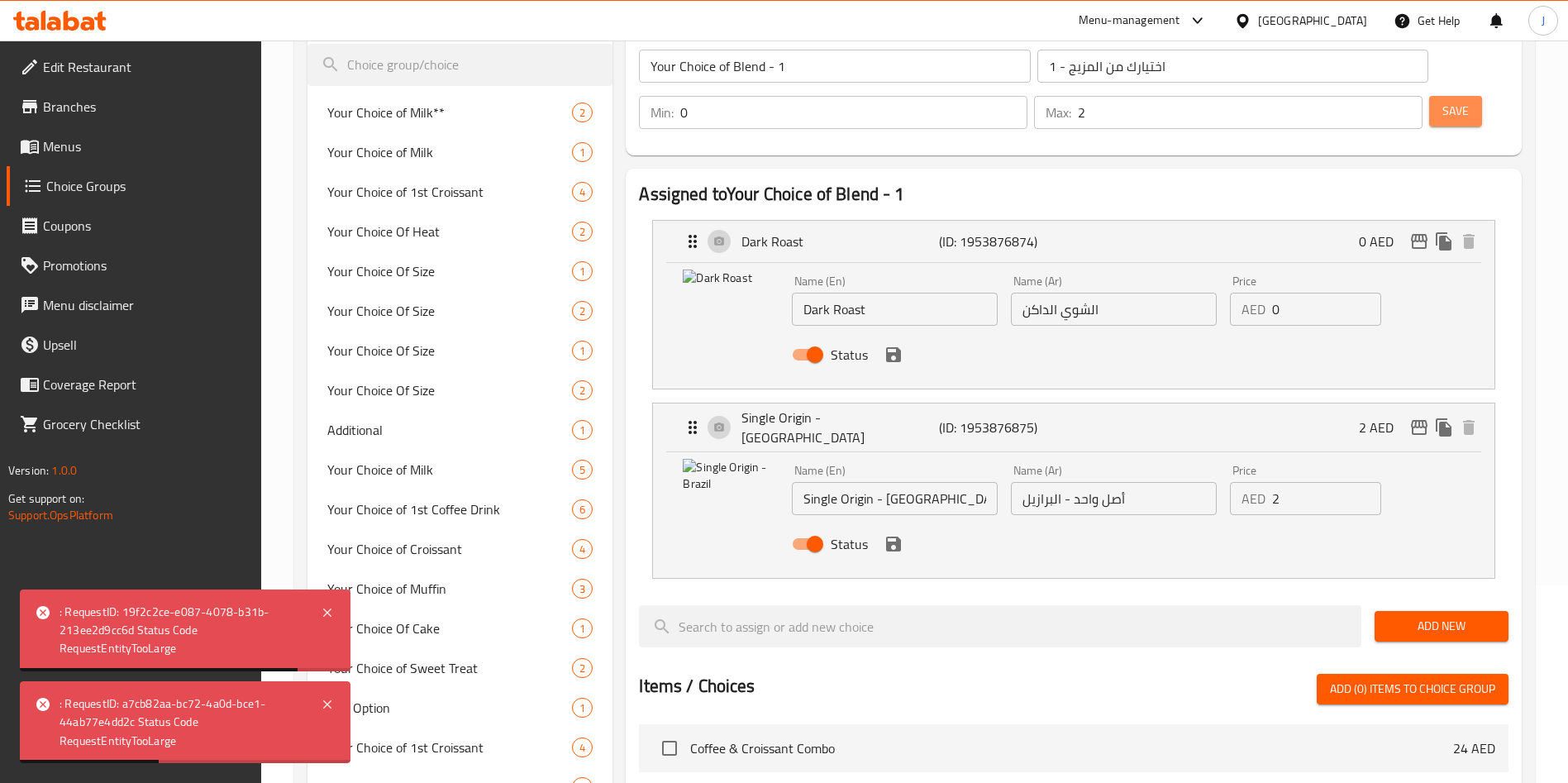
click at [1443, 101] on span "Save" at bounding box center [1456, 111] width 27 height 21
